Goal: Transaction & Acquisition: Purchase product/service

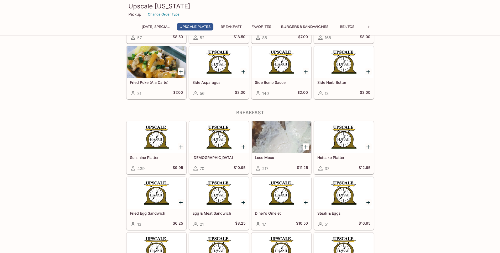
scroll to position [315, 0]
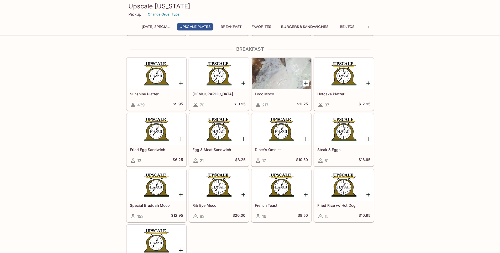
click at [305, 84] on icon "Add Loco Moco" at bounding box center [306, 83] width 6 height 6
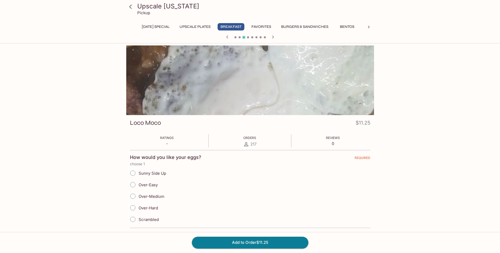
click at [128, 7] on icon at bounding box center [130, 6] width 9 height 9
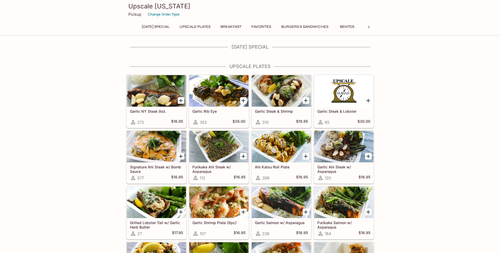
click at [372, 27] on div at bounding box center [369, 27] width 11 height 8
click at [237, 27] on button "Poultry" at bounding box center [241, 26] width 24 height 7
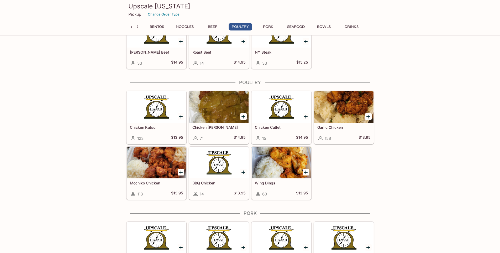
scroll to position [1603, 0]
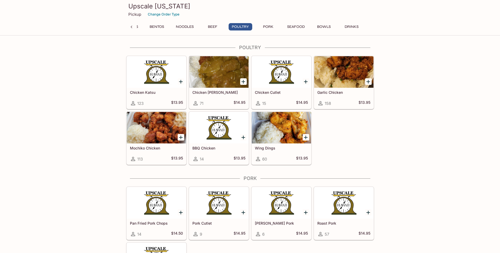
click at [226, 73] on div at bounding box center [218, 72] width 59 height 32
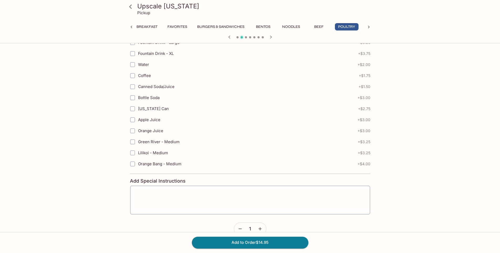
scroll to position [235, 0]
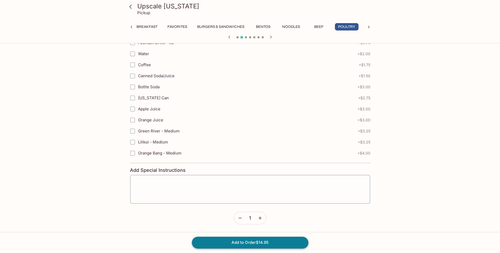
click at [243, 237] on button "Add to Order $14.95" at bounding box center [250, 243] width 117 height 12
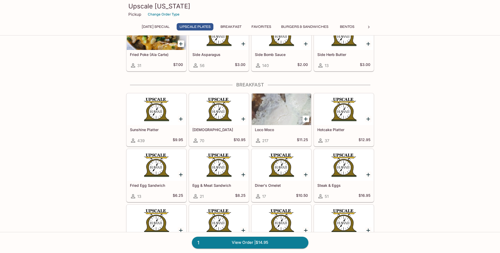
scroll to position [315, 0]
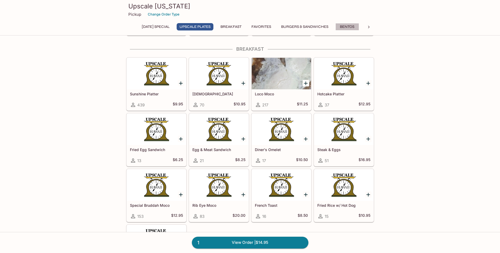
click at [352, 24] on button "Bentos" at bounding box center [348, 26] width 24 height 7
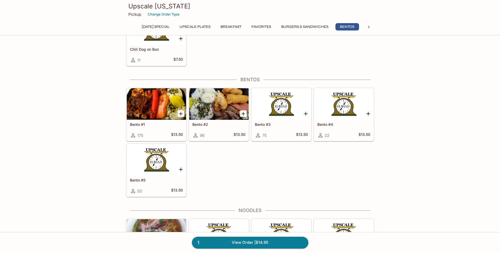
scroll to position [1099, 0]
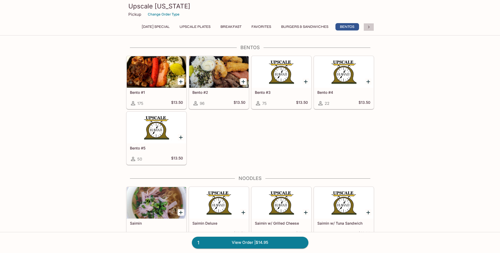
click at [365, 24] on div at bounding box center [369, 27] width 11 height 8
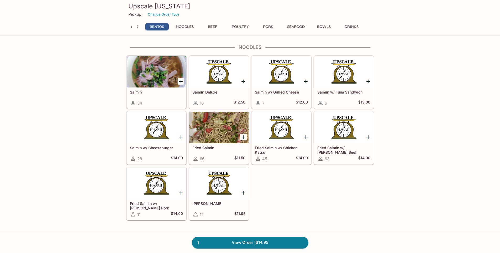
scroll to position [1230, 0]
click at [242, 23] on button "Poultry" at bounding box center [241, 26] width 24 height 7
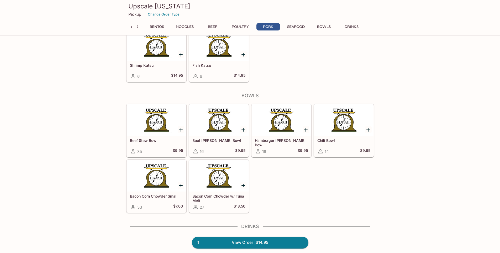
scroll to position [1892, 0]
click at [348, 126] on div at bounding box center [343, 120] width 59 height 32
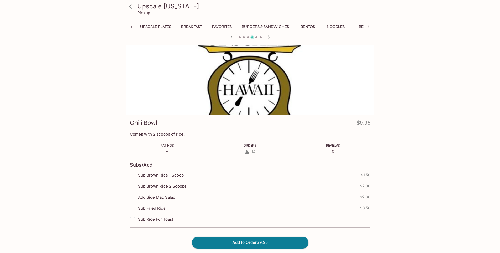
scroll to position [0, 168]
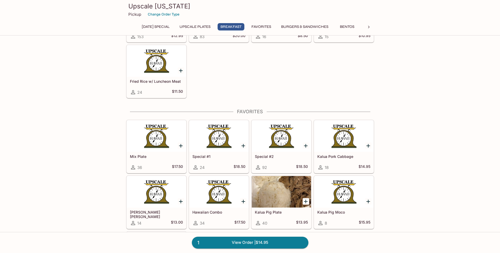
scroll to position [496, 0]
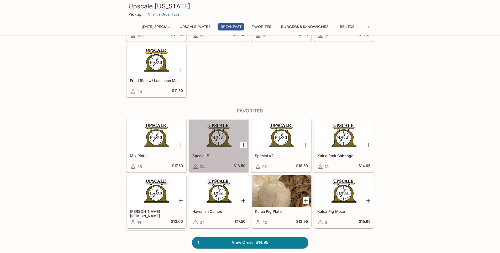
click at [221, 147] on div at bounding box center [218, 136] width 59 height 32
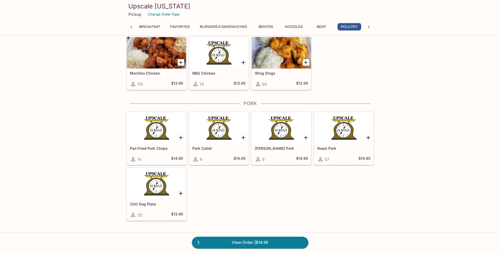
scroll to position [0, 84]
click at [370, 25] on icon at bounding box center [368, 26] width 5 height 5
click at [322, 28] on button "Bowls" at bounding box center [324, 26] width 24 height 7
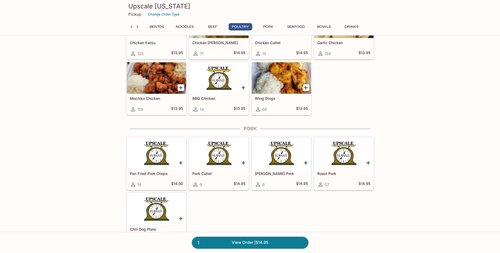
scroll to position [1769, 0]
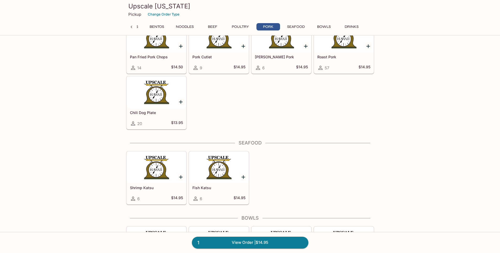
click at [163, 120] on div "Chili Dog Plate 20 $13.95" at bounding box center [156, 118] width 59 height 21
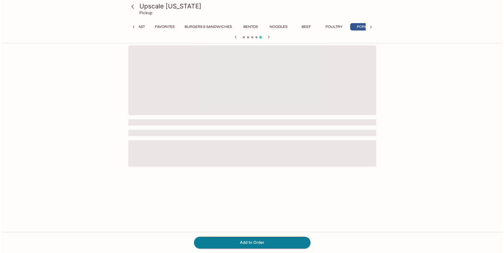
scroll to position [0, 112]
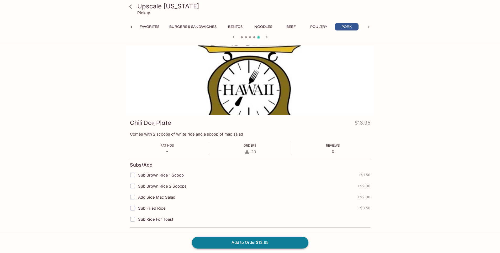
click at [205, 240] on button "Add to Order $13.95" at bounding box center [250, 243] width 117 height 12
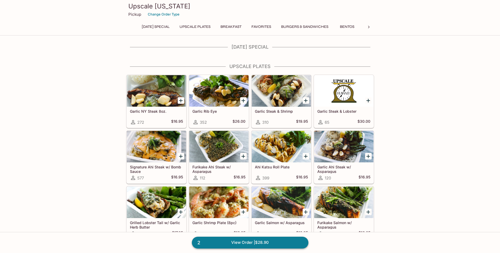
click at [230, 247] on link "2 View Order | $28.90" at bounding box center [250, 243] width 117 height 12
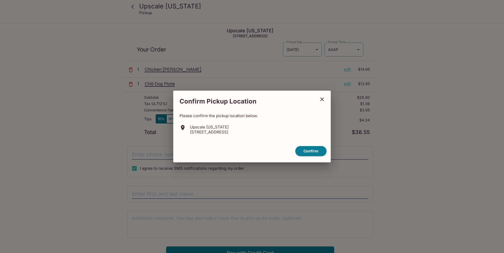
click at [326, 98] on button "close" at bounding box center [322, 99] width 13 height 13
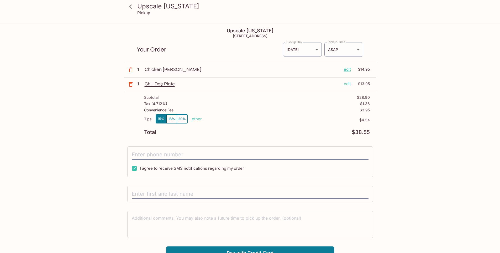
click at [346, 69] on p "edit" at bounding box center [347, 69] width 7 height 6
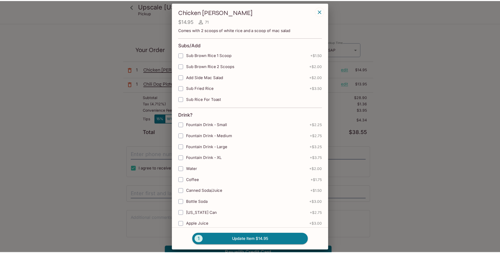
scroll to position [131, 0]
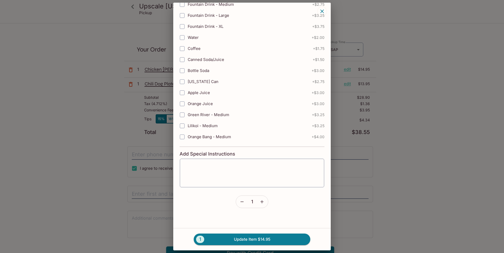
click at [232, 202] on form "Subs/Add Sub Brown Rice 1 Scoop + $1.50 Sub Brown Rice 2 Scoops + $2.00 Add Sid…" at bounding box center [252, 57] width 145 height 302
click at [240, 201] on icon "button" at bounding box center [242, 201] width 5 height 5
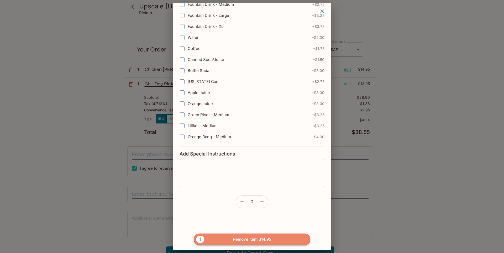
click at [246, 236] on button "1 Remove Item $14.95" at bounding box center [252, 239] width 117 height 12
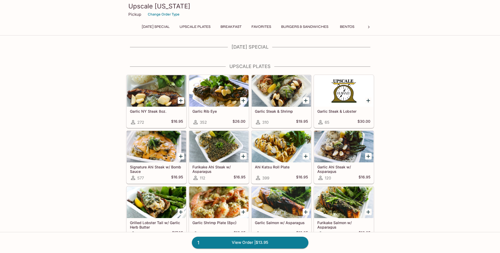
click at [366, 24] on div at bounding box center [369, 27] width 11 height 8
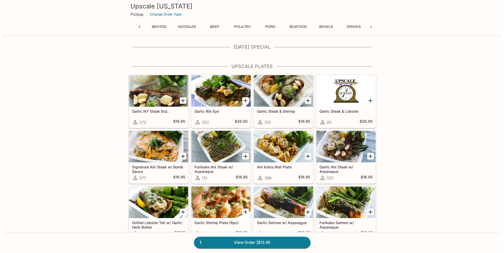
scroll to position [0, 195]
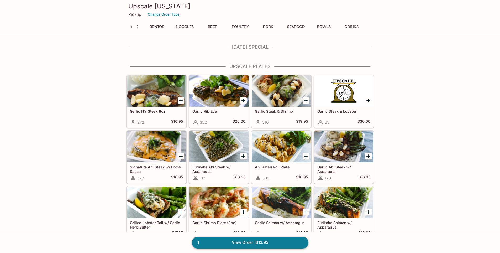
click at [259, 239] on link "1 View Order | $13.95" at bounding box center [250, 243] width 117 height 12
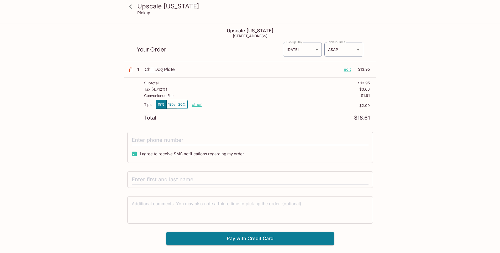
click at [348, 74] on div "Chili Dog Plate edit $13.95" at bounding box center [257, 70] width 225 height 8
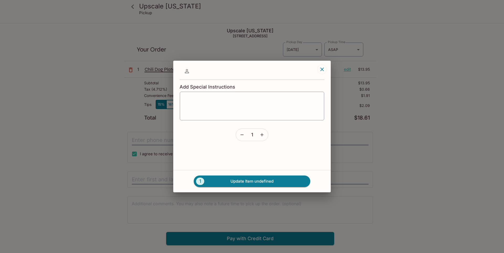
click at [346, 68] on div "Add Special Instructions x ​ 1 1 Update Item undefined" at bounding box center [252, 126] width 504 height 253
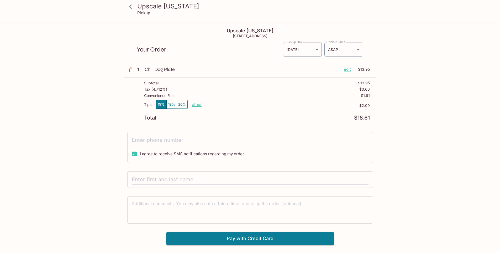
click at [344, 68] on p "edit" at bounding box center [347, 69] width 7 height 6
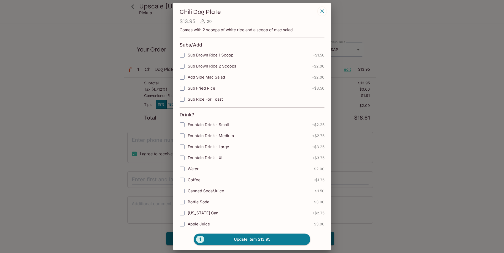
click at [348, 104] on div "Chili Dog Plate $13.95 20 Comes with 2 scoops of white rice and a scoop of mac …" at bounding box center [252, 126] width 504 height 253
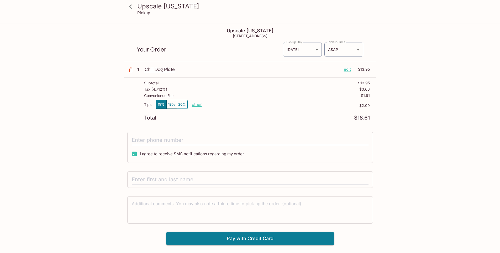
click at [199, 107] on p "other" at bounding box center [197, 104] width 10 height 5
type input "1.50"
click at [253, 92] on div "Tax ( 4.712% ) $0.66" at bounding box center [257, 90] width 226 height 6
click at [364, 95] on p "$1.91" at bounding box center [365, 95] width 9 height 4
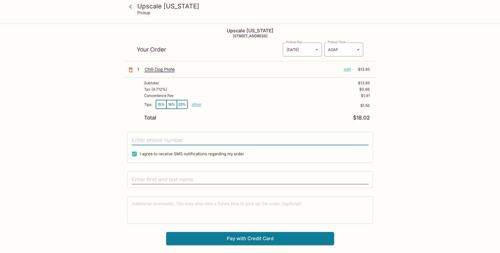
click at [177, 140] on input "tel" at bounding box center [250, 140] width 237 height 10
type input "[PHONE_NUMBER]"
click at [198, 121] on div "Subtotal $13.95 Tax ( 4.712% ) $0.66 Convenience Fee $1.91 Tips 15% 18% 20% oth…" at bounding box center [250, 101] width 252 height 46
click at [182, 177] on input "text" at bounding box center [250, 180] width 237 height 10
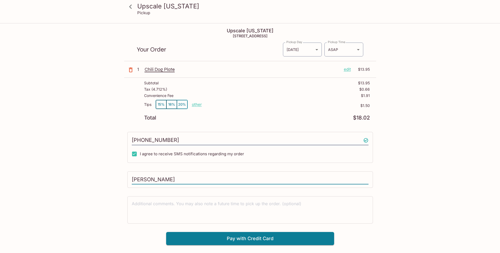
type input "[PERSON_NAME]"
click at [233, 128] on div "Upscale [US_STATE] [STREET_ADDRESS] Your Order Pickup Day [DATE] [DATE] Pickup …" at bounding box center [250, 134] width 252 height 221
drag, startPoint x: 434, startPoint y: 113, endPoint x: 439, endPoint y: 57, distance: 56.7
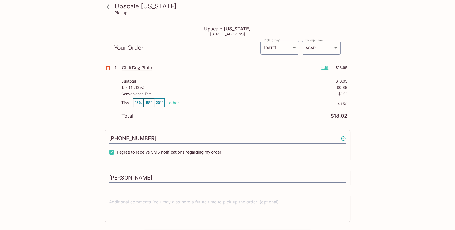
drag, startPoint x: 417, startPoint y: 61, endPoint x: 417, endPoint y: 72, distance: 11.0
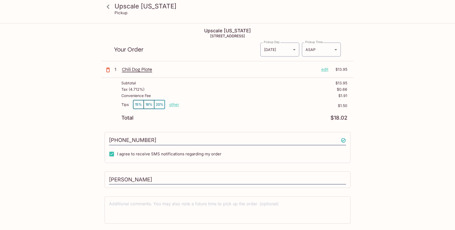
drag, startPoint x: 415, startPoint y: 57, endPoint x: 387, endPoint y: 7, distance: 57.9
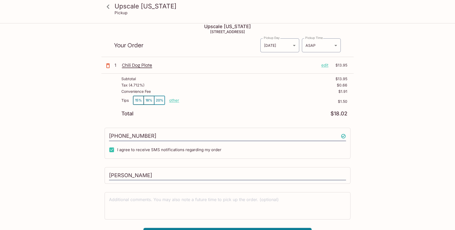
scroll to position [24, 0]
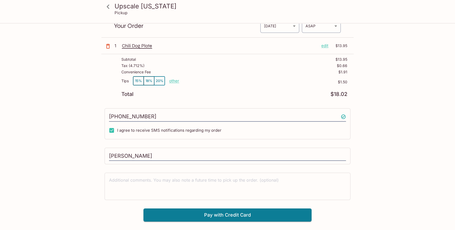
drag, startPoint x: 399, startPoint y: 26, endPoint x: 401, endPoint y: 117, distance: 90.9
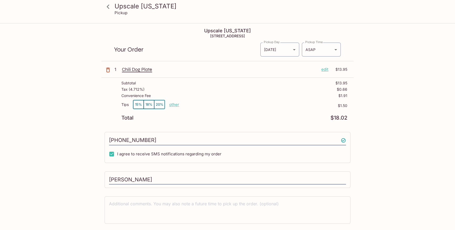
drag, startPoint x: 406, startPoint y: 113, endPoint x: 402, endPoint y: 43, distance: 69.4
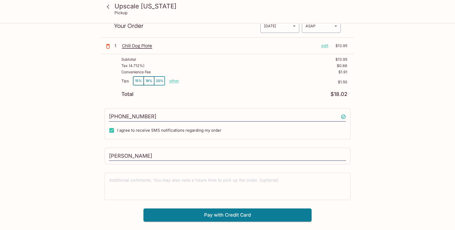
drag, startPoint x: 423, startPoint y: 96, endPoint x: 427, endPoint y: 105, distance: 9.6
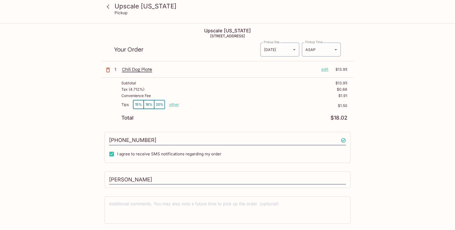
drag, startPoint x: 427, startPoint y: 105, endPoint x: 382, endPoint y: 0, distance: 113.7
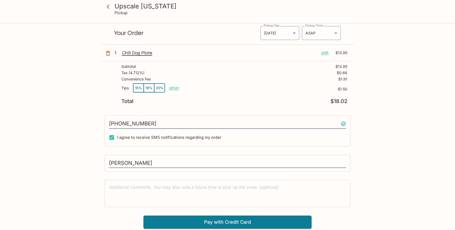
scroll to position [24, 0]
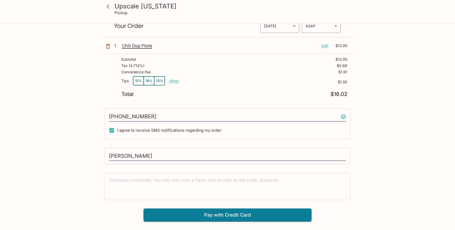
drag, startPoint x: 380, startPoint y: 31, endPoint x: 368, endPoint y: 96, distance: 65.3
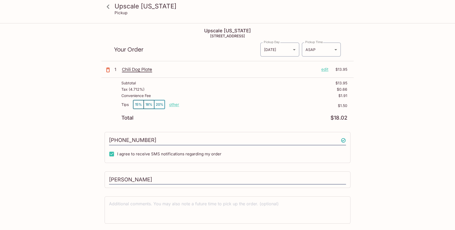
drag, startPoint x: 373, startPoint y: 64, endPoint x: 377, endPoint y: -13, distance: 77.3
drag, startPoint x: 366, startPoint y: 75, endPoint x: 380, endPoint y: -6, distance: 82.0
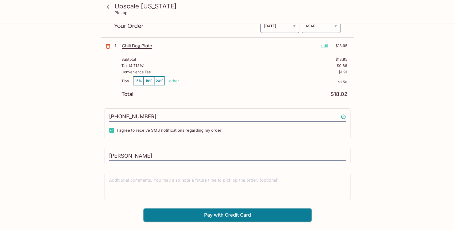
drag, startPoint x: 372, startPoint y: 44, endPoint x: 349, endPoint y: 172, distance: 129.2
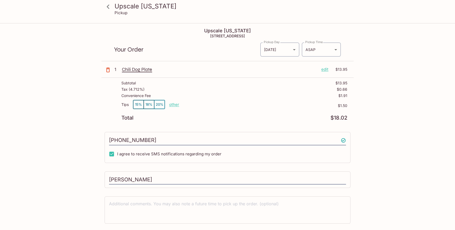
drag, startPoint x: 354, startPoint y: 170, endPoint x: 335, endPoint y: 58, distance: 113.2
drag, startPoint x: 396, startPoint y: 56, endPoint x: 422, endPoint y: -17, distance: 77.3
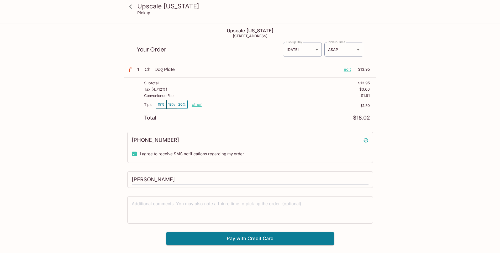
drag, startPoint x: 424, startPoint y: 144, endPoint x: 430, endPoint y: 14, distance: 130.2
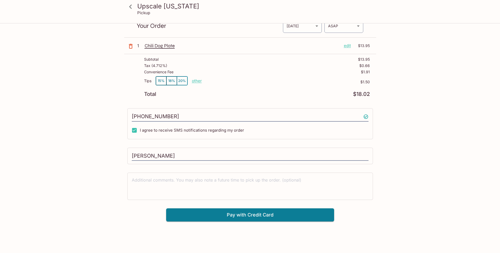
drag, startPoint x: 425, startPoint y: 20, endPoint x: 458, endPoint y: 126, distance: 110.0
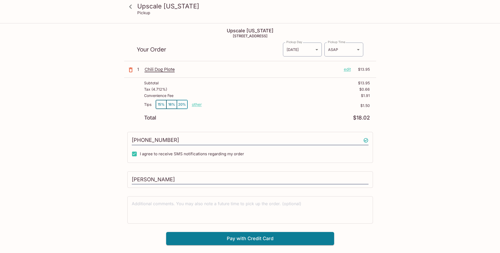
drag, startPoint x: 455, startPoint y: 125, endPoint x: 434, endPoint y: -23, distance: 149.4
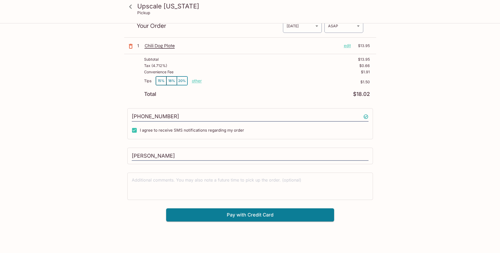
drag, startPoint x: 427, startPoint y: 104, endPoint x: 417, endPoint y: 164, distance: 61.0
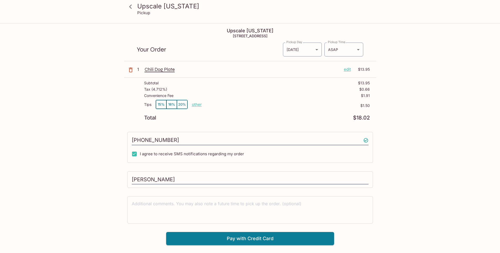
drag, startPoint x: 403, startPoint y: 50, endPoint x: 398, endPoint y: 0, distance: 50.4
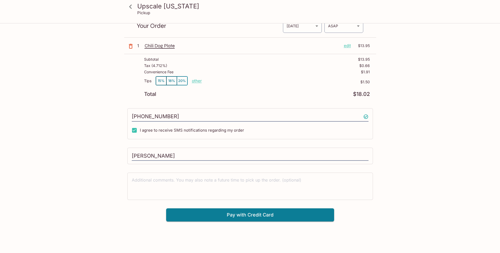
drag, startPoint x: 423, startPoint y: 68, endPoint x: 423, endPoint y: 182, distance: 114.2
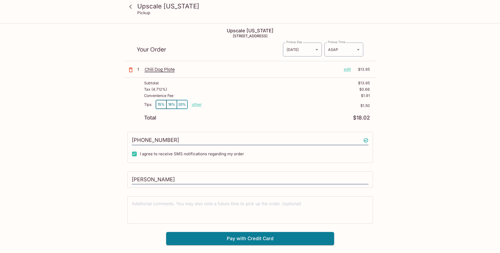
drag, startPoint x: 425, startPoint y: 168, endPoint x: 385, endPoint y: -23, distance: 194.9
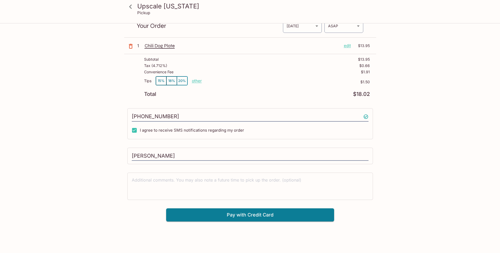
drag, startPoint x: 380, startPoint y: 229, endPoint x: 381, endPoint y: 245, distance: 15.5
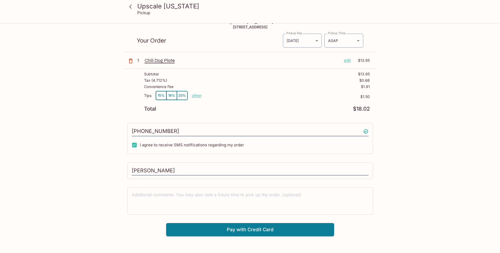
drag, startPoint x: 419, startPoint y: 119, endPoint x: 416, endPoint y: 58, distance: 61.6
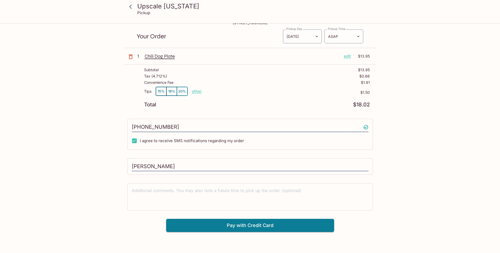
scroll to position [24, 0]
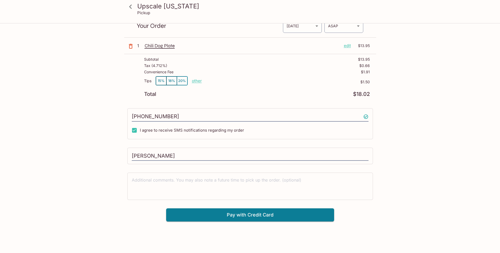
drag, startPoint x: 387, startPoint y: 138, endPoint x: 376, endPoint y: 209, distance: 72.1
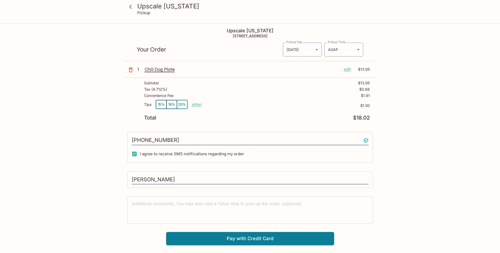
drag, startPoint x: 376, startPoint y: 199, endPoint x: 409, endPoint y: 91, distance: 112.9
drag, startPoint x: 379, startPoint y: 102, endPoint x: 362, endPoint y: 101, distance: 16.5
click at [362, 102] on div "Upscale [US_STATE] Pickup Upscale [US_STATE] [STREET_ADDRESS] Your Order Pickup…" at bounding box center [250, 134] width 336 height 221
click at [362, 101] on div "Tips 15% 18% 20% other $1.50" at bounding box center [257, 107] width 226 height 15
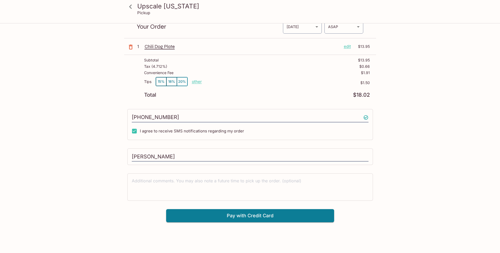
drag, startPoint x: 424, startPoint y: 78, endPoint x: 414, endPoint y: 137, distance: 59.7
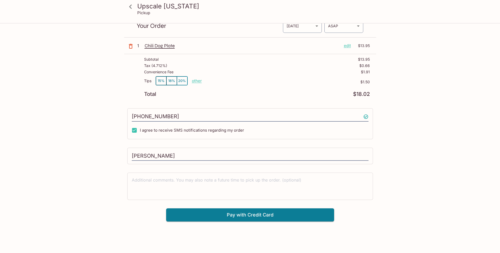
scroll to position [0, 0]
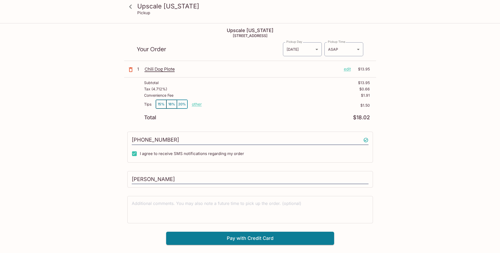
drag, startPoint x: 416, startPoint y: 124, endPoint x: 417, endPoint y: 83, distance: 41.2
drag, startPoint x: 439, startPoint y: 157, endPoint x: 441, endPoint y: 37, distance: 120.0
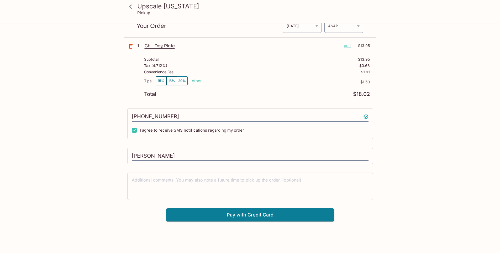
drag, startPoint x: 421, startPoint y: 122, endPoint x: 391, endPoint y: 199, distance: 82.4
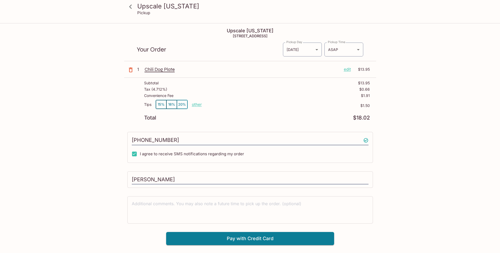
drag, startPoint x: 392, startPoint y: 201, endPoint x: 413, endPoint y: 39, distance: 163.8
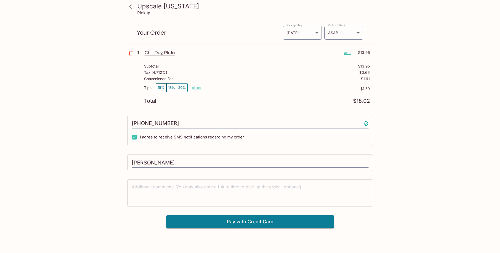
drag, startPoint x: 427, startPoint y: 87, endPoint x: 410, endPoint y: 188, distance: 102.3
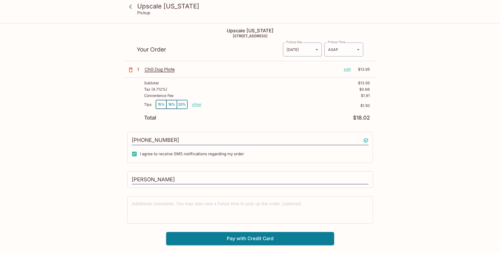
drag, startPoint x: 414, startPoint y: 192, endPoint x: 416, endPoint y: 6, distance: 186.2
drag, startPoint x: 415, startPoint y: 59, endPoint x: 389, endPoint y: 148, distance: 92.8
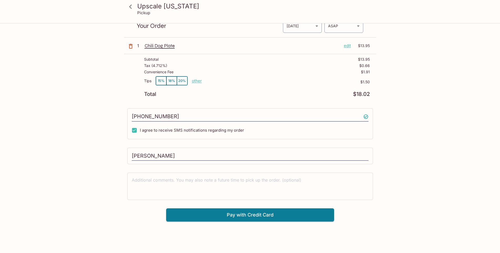
drag, startPoint x: 385, startPoint y: 172, endPoint x: 376, endPoint y: -10, distance: 182.0
drag, startPoint x: 392, startPoint y: 119, endPoint x: 384, endPoint y: 181, distance: 63.0
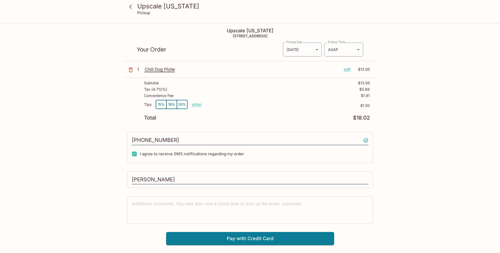
drag, startPoint x: 435, startPoint y: 126, endPoint x: 409, endPoint y: 4, distance: 124.5
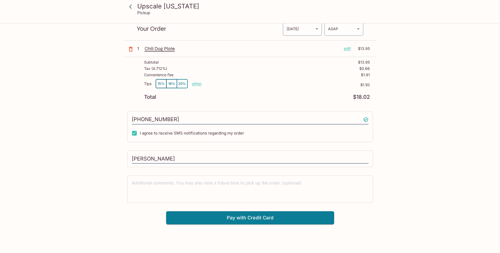
scroll to position [24, 0]
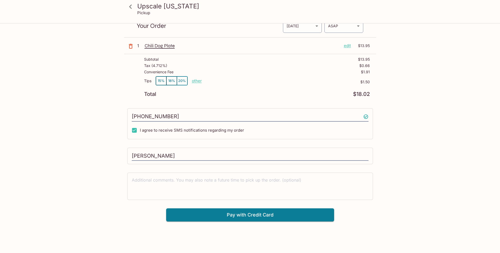
drag, startPoint x: 435, startPoint y: 54, endPoint x: 450, endPoint y: 261, distance: 207.5
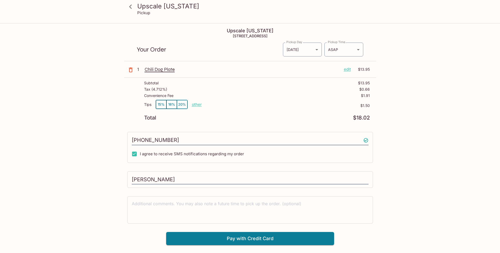
drag, startPoint x: 477, startPoint y: 236, endPoint x: 486, endPoint y: 12, distance: 224.5
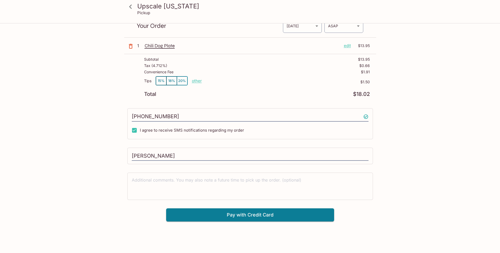
drag, startPoint x: 435, startPoint y: 147, endPoint x: 462, endPoint y: 242, distance: 99.0
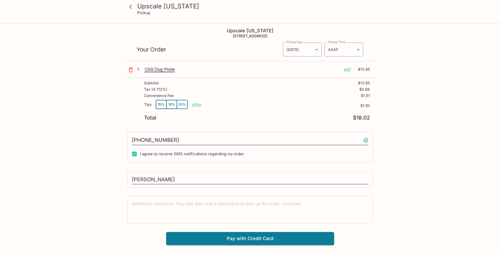
drag, startPoint x: 467, startPoint y: 198, endPoint x: 459, endPoint y: 41, distance: 156.7
drag, startPoint x: 465, startPoint y: 74, endPoint x: 468, endPoint y: 178, distance: 104.1
drag, startPoint x: 472, startPoint y: 177, endPoint x: 450, endPoint y: 86, distance: 93.8
drag, startPoint x: 442, startPoint y: 72, endPoint x: 438, endPoint y: 47, distance: 25.9
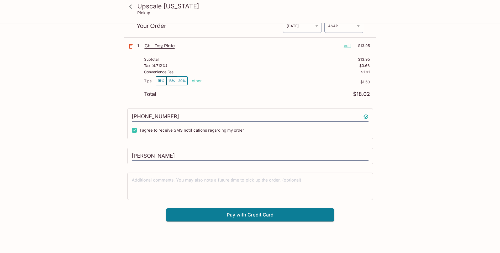
drag, startPoint x: 407, startPoint y: 120, endPoint x: 402, endPoint y: 219, distance: 99.7
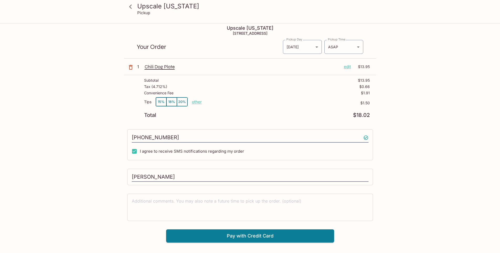
drag, startPoint x: 422, startPoint y: 193, endPoint x: 419, endPoint y: 161, distance: 31.9
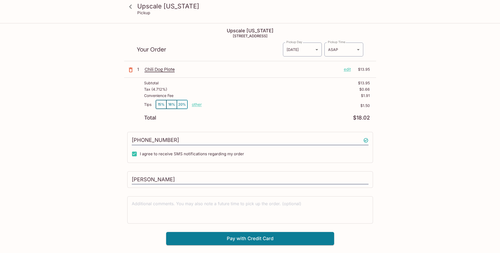
drag, startPoint x: 445, startPoint y: 221, endPoint x: 455, endPoint y: 153, distance: 68.8
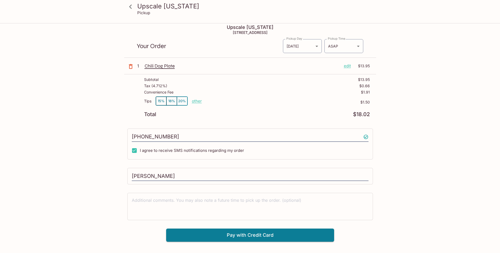
scroll to position [24, 0]
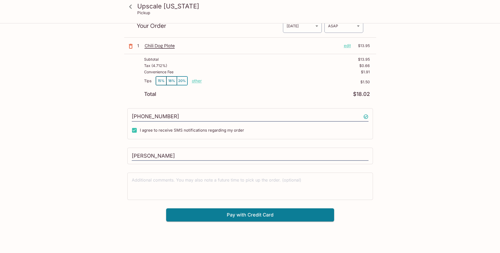
drag, startPoint x: 457, startPoint y: 164, endPoint x: 456, endPoint y: 220, distance: 55.7
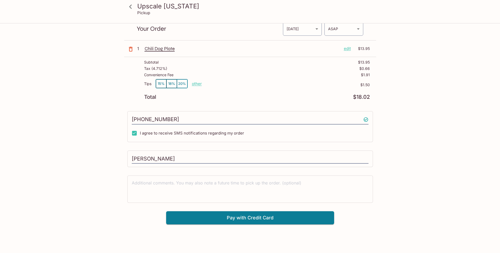
scroll to position [0, 0]
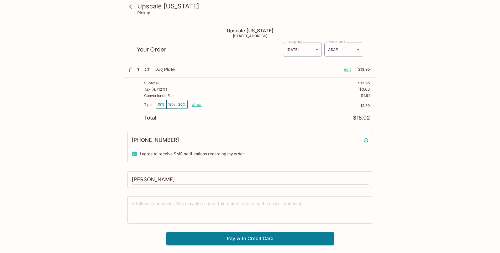
drag, startPoint x: 480, startPoint y: 105, endPoint x: 452, endPoint y: 54, distance: 58.4
drag, startPoint x: 452, startPoint y: 50, endPoint x: 465, endPoint y: 35, distance: 20.3
click at [465, 35] on div "Upscale [US_STATE] Pickup Upscale [US_STATE] [STREET_ADDRESS] Your Order Pickup…" at bounding box center [250, 150] width 500 height 253
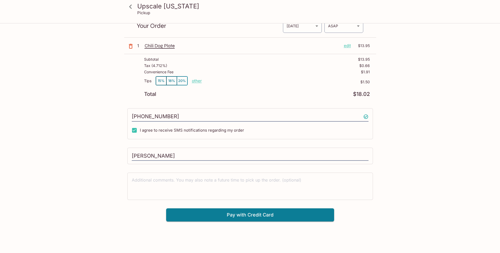
drag, startPoint x: 462, startPoint y: 47, endPoint x: 450, endPoint y: 93, distance: 47.4
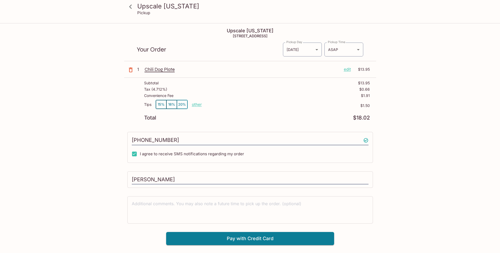
drag, startPoint x: 454, startPoint y: 93, endPoint x: 439, endPoint y: 46, distance: 48.6
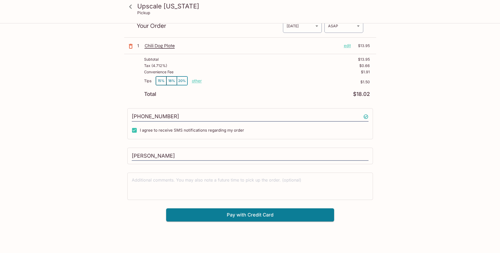
drag, startPoint x: 439, startPoint y: 46, endPoint x: 438, endPoint y: 128, distance: 81.7
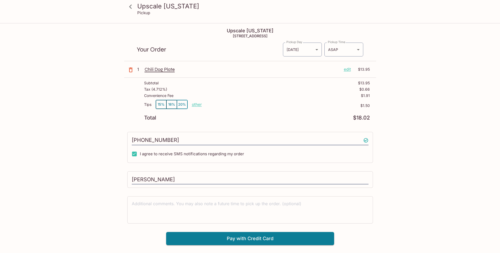
drag, startPoint x: 438, startPoint y: 129, endPoint x: 439, endPoint y: 60, distance: 69.1
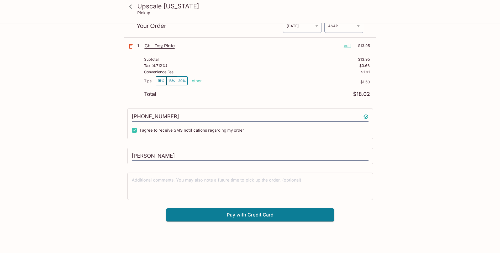
drag, startPoint x: 439, startPoint y: 60, endPoint x: 458, endPoint y: 158, distance: 99.7
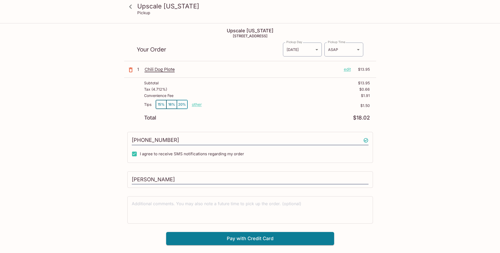
drag, startPoint x: 463, startPoint y: 156, endPoint x: 459, endPoint y: 80, distance: 76.2
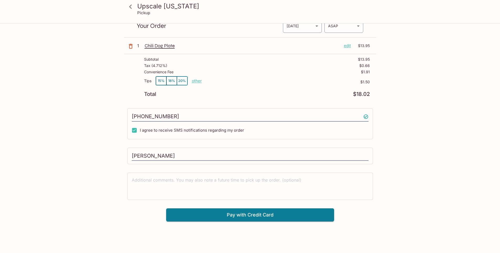
drag, startPoint x: 459, startPoint y: 80, endPoint x: 465, endPoint y: 165, distance: 85.3
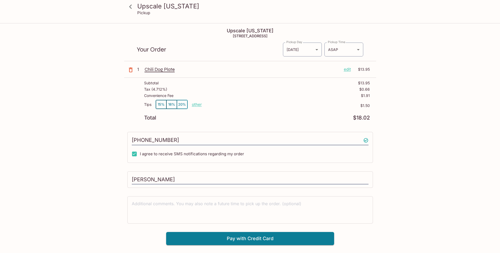
drag, startPoint x: 467, startPoint y: 160, endPoint x: 435, endPoint y: 101, distance: 67.3
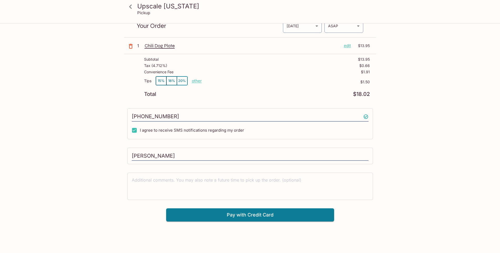
drag, startPoint x: 435, startPoint y: 100, endPoint x: 434, endPoint y: 141, distance: 40.8
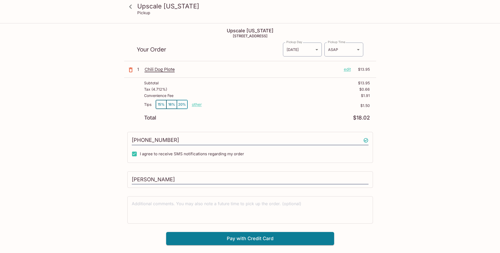
drag, startPoint x: 435, startPoint y: 141, endPoint x: 433, endPoint y: 103, distance: 37.9
